Goal: Navigation & Orientation: Find specific page/section

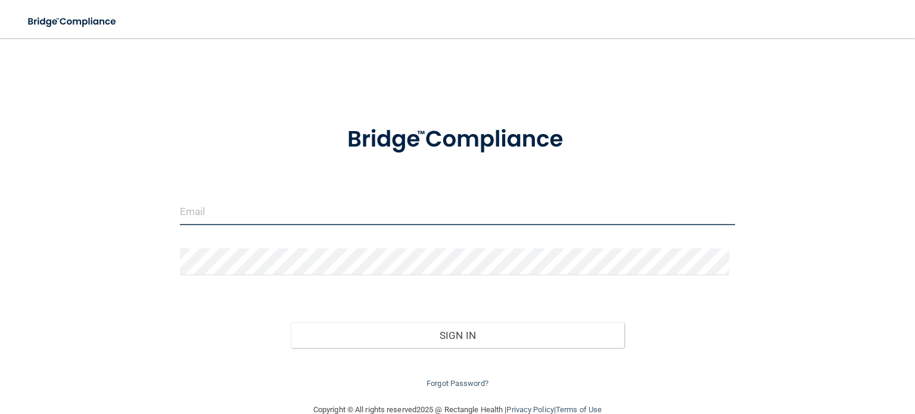
click at [264, 212] on input "email" at bounding box center [457, 211] width 555 height 27
type input "[EMAIL_ADDRESS][DOMAIN_NAME]"
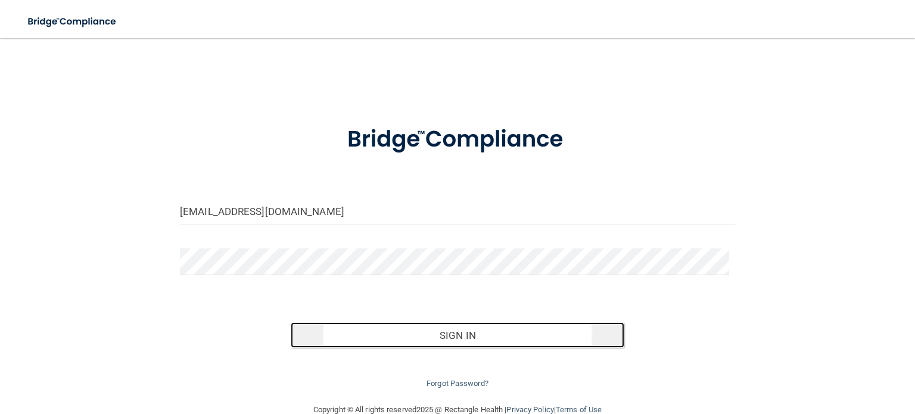
click at [467, 330] on button "Sign In" at bounding box center [457, 335] width 333 height 26
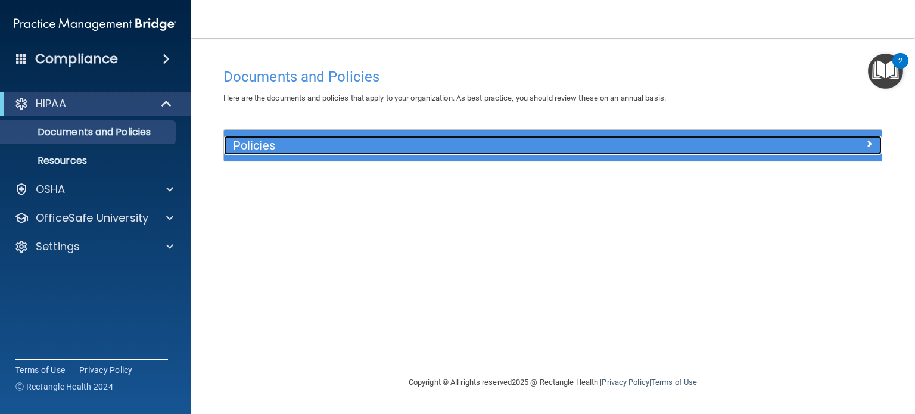
click at [363, 144] on h5 "Policies" at bounding box center [470, 145] width 475 height 13
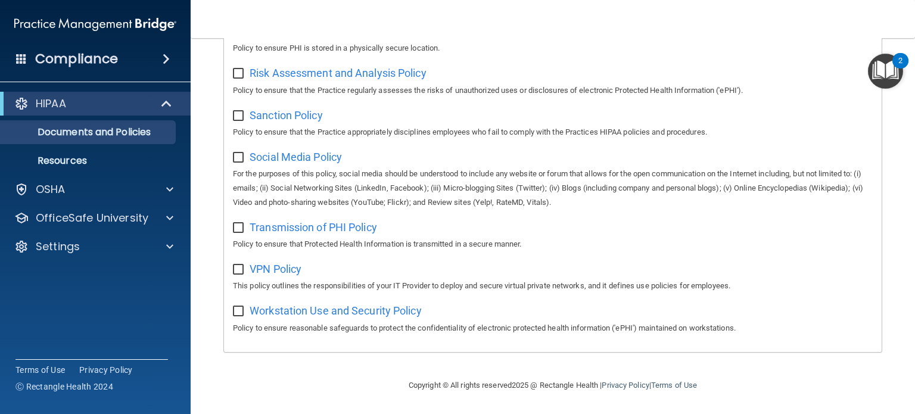
scroll to position [744, 0]
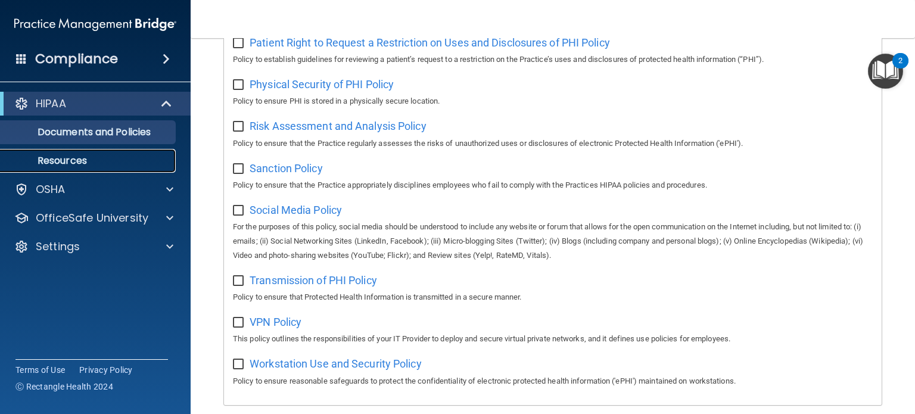
click at [64, 165] on p "Resources" at bounding box center [89, 161] width 163 height 12
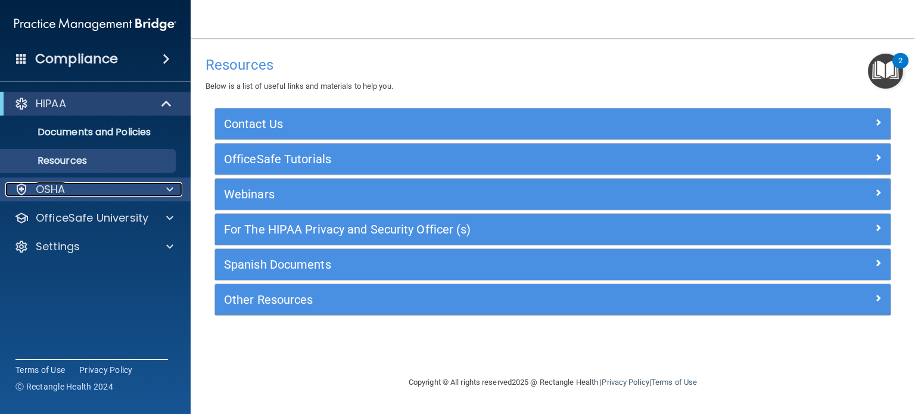
click at [44, 191] on p "OSHA" at bounding box center [51, 189] width 30 height 14
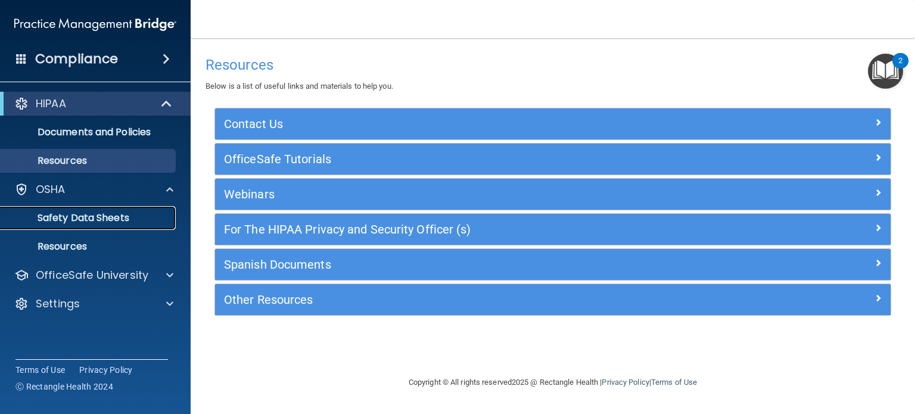
click at [53, 219] on p "Safety Data Sheets" at bounding box center [89, 218] width 163 height 12
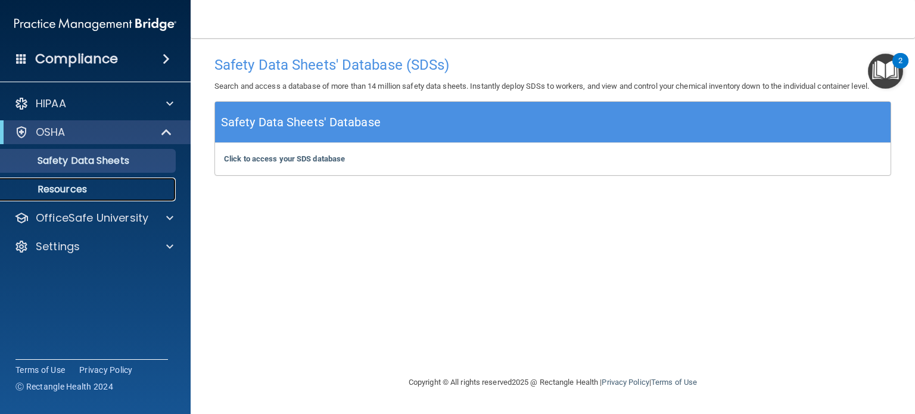
click at [52, 189] on p "Resources" at bounding box center [89, 190] width 163 height 12
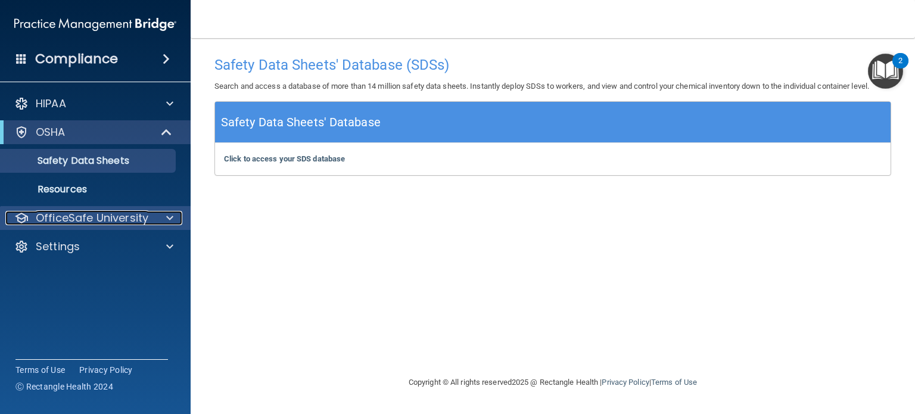
click at [136, 220] on p "OfficeSafe University" at bounding box center [92, 218] width 113 height 14
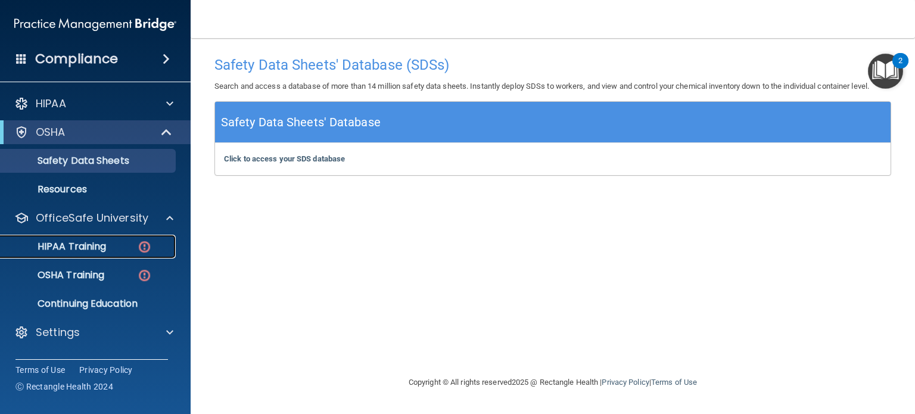
click at [71, 247] on p "HIPAA Training" at bounding box center [57, 247] width 98 height 12
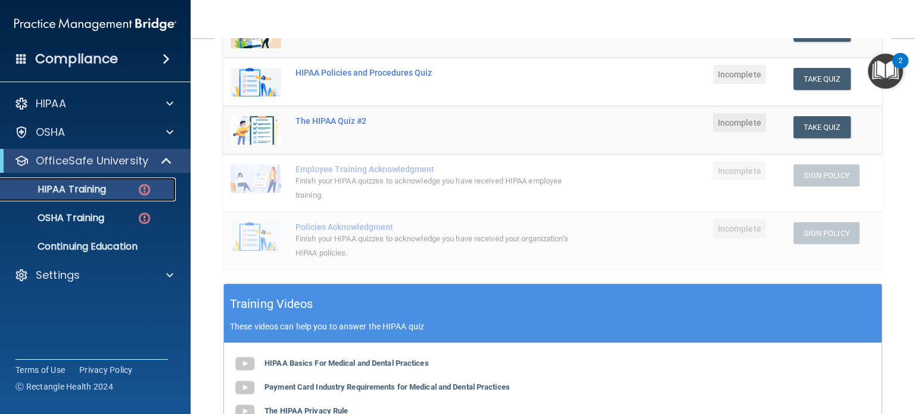
scroll to position [379, 0]
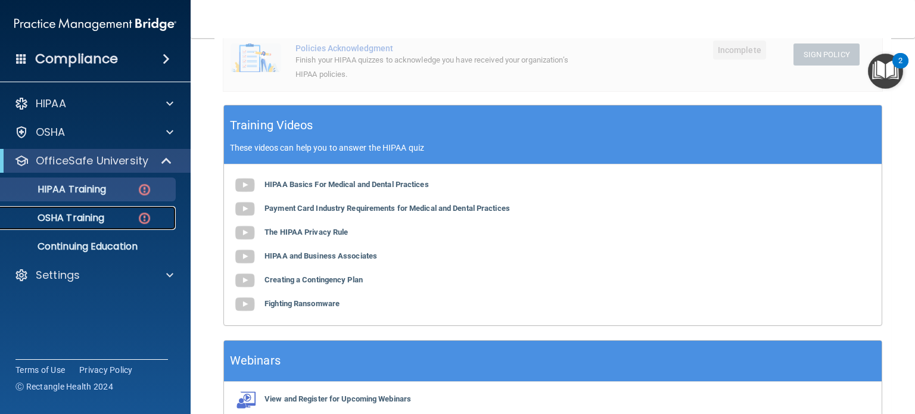
click at [75, 218] on p "OSHA Training" at bounding box center [56, 218] width 97 height 12
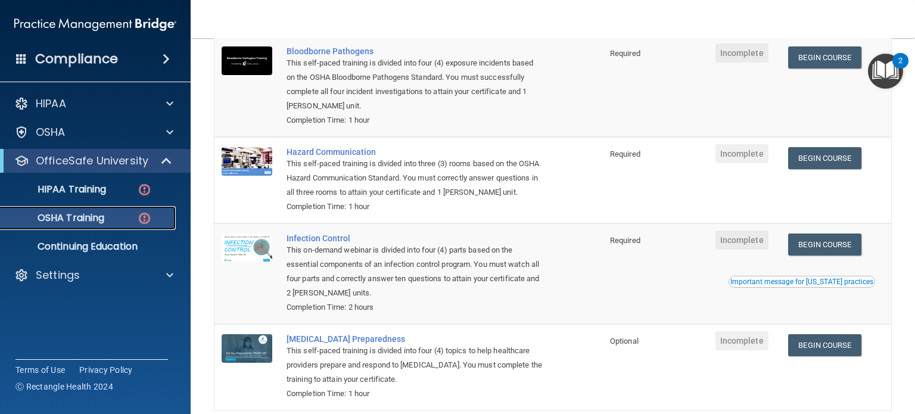
scroll to position [190, 0]
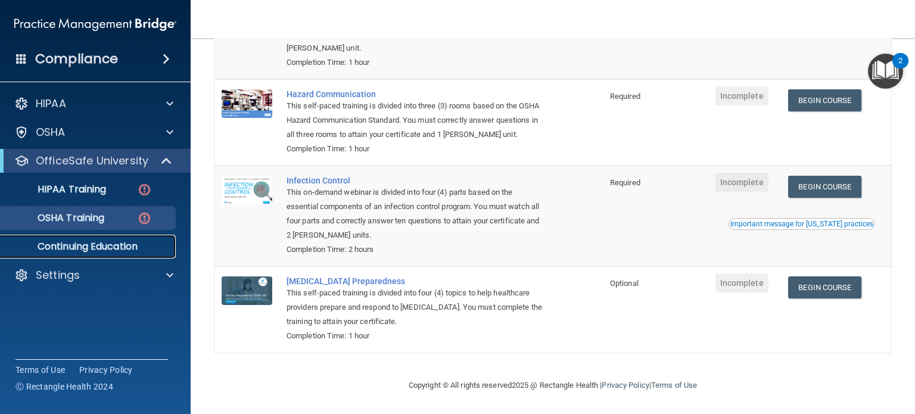
click at [73, 243] on p "Continuing Education" at bounding box center [89, 247] width 163 height 12
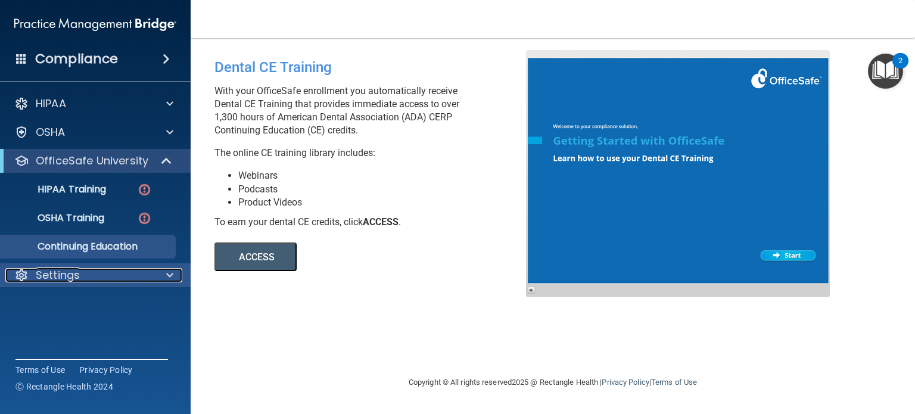
click at [73, 275] on p "Settings" at bounding box center [58, 275] width 44 height 14
